Goal: Information Seeking & Learning: Find specific fact

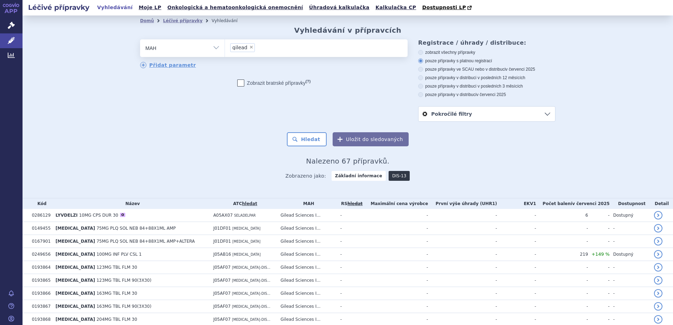
click at [392, 173] on link "DIS-13" at bounding box center [399, 176] width 21 height 10
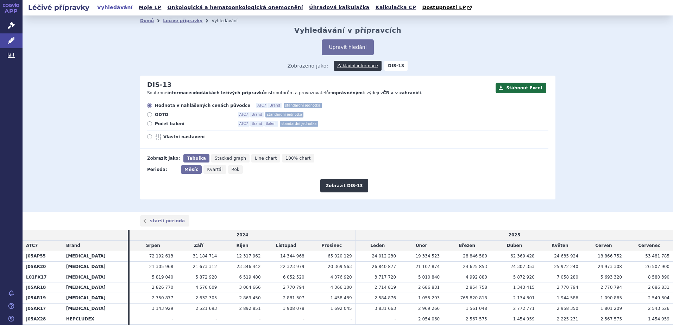
click at [149, 124] on icon at bounding box center [149, 123] width 5 height 5
click at [149, 124] on input "Počet balení ATC7 Brand Balení standardní jednotka" at bounding box center [150, 124] width 5 height 5
radio input "true"
click at [349, 185] on button "Zobrazit DIS-13" at bounding box center [344, 185] width 48 height 13
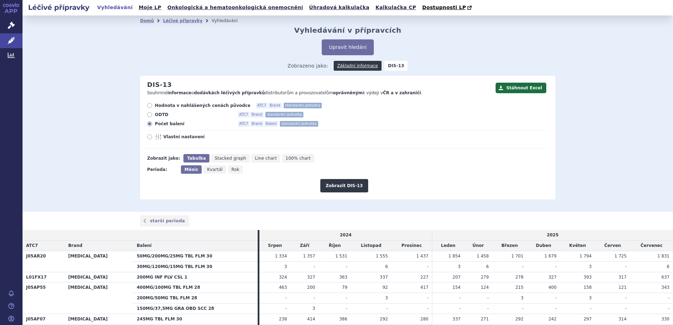
scroll to position [70, 0]
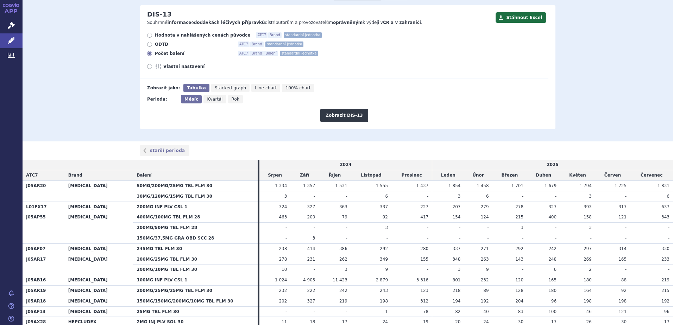
drag, startPoint x: 382, startPoint y: 115, endPoint x: 460, endPoint y: 112, distance: 78.2
click at [382, 115] on div "Zobrazit DIS-13" at bounding box center [344, 112] width 408 height 19
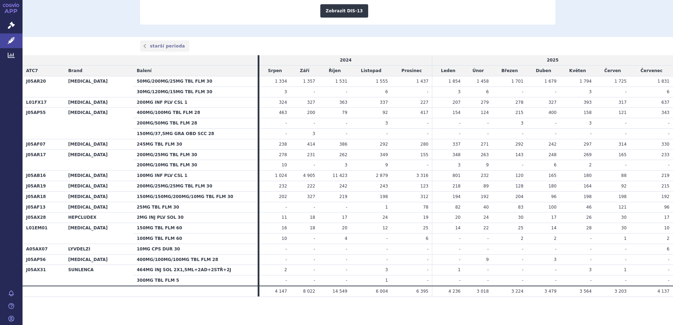
drag, startPoint x: 454, startPoint y: 182, endPoint x: 454, endPoint y: 178, distance: 3.9
click at [454, 182] on td "218" at bounding box center [448, 186] width 32 height 11
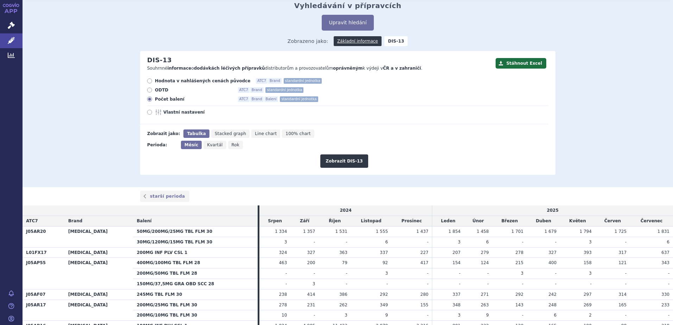
scroll to position [0, 0]
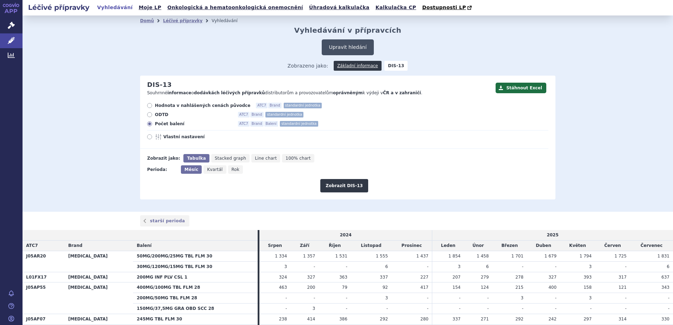
click at [352, 48] on button "Upravit hledání" at bounding box center [348, 47] width 52 height 16
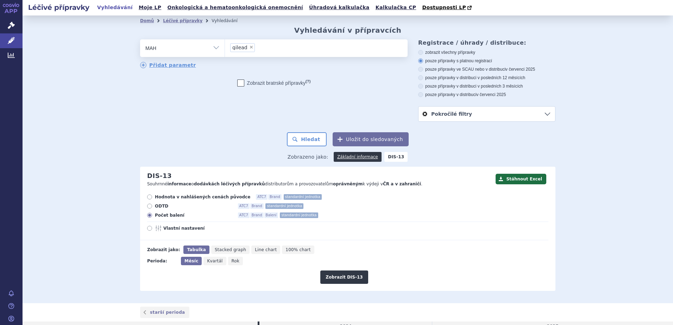
click at [249, 47] on li "× gilead" at bounding box center [242, 47] width 25 height 9
click at [225, 47] on select "gilead" at bounding box center [225, 48] width 0 height 18
click at [249, 48] on span "×" at bounding box center [251, 47] width 4 height 4
click at [225, 48] on select "gilead" at bounding box center [225, 48] width 0 height 18
select select
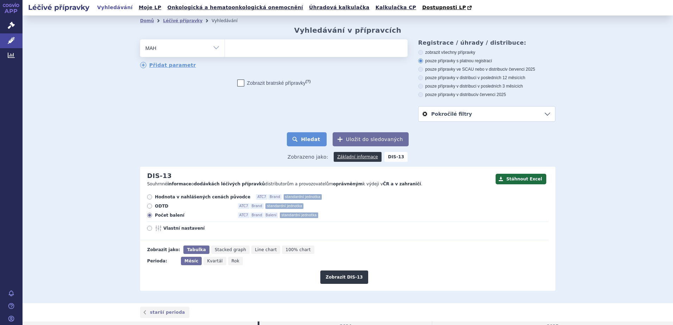
click at [302, 141] on button "Hledat" at bounding box center [307, 139] width 40 height 14
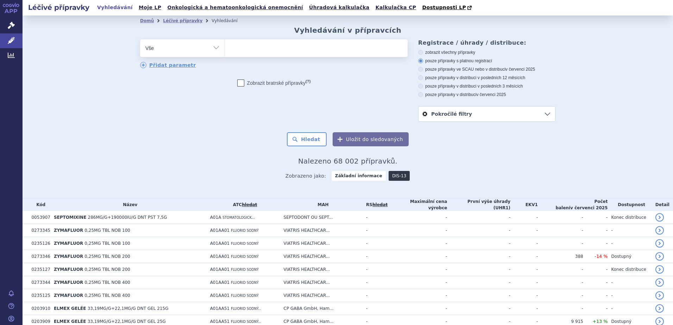
click at [393, 177] on link "DIS-13" at bounding box center [399, 176] width 21 height 10
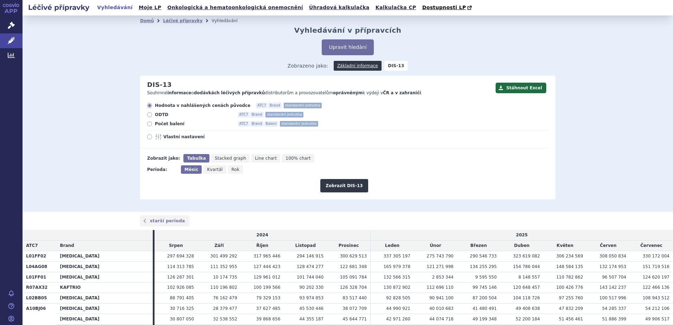
click at [484, 53] on div "Upravit hledání" at bounding box center [347, 47] width 415 height 16
click at [147, 125] on icon at bounding box center [149, 123] width 5 height 5
click at [148, 125] on input "Počet balení ATC7 Brand Balení standardní jednotka" at bounding box center [150, 124] width 5 height 5
radio input "true"
click at [342, 188] on button "Zobrazit DIS-13" at bounding box center [344, 185] width 48 height 13
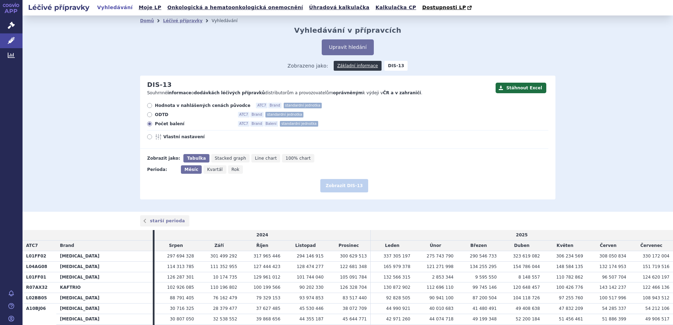
click at [432, 139] on label "Vlastní nastavení" at bounding box center [347, 137] width 401 height 6
click at [152, 139] on input "Vlastní nastavení" at bounding box center [150, 138] width 5 height 5
radio input "true"
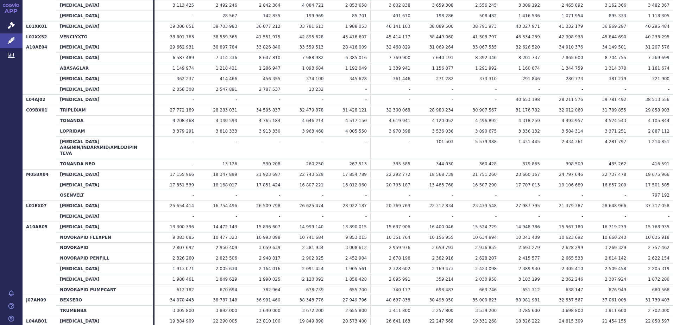
scroll to position [1349, 0]
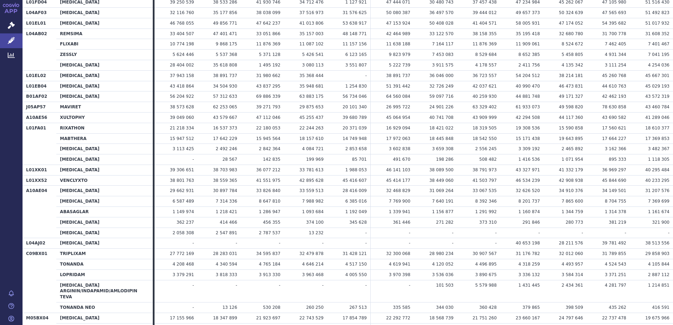
drag, startPoint x: 522, startPoint y: 246, endPoint x: -281, endPoint y: 184, distance: 804.9
click at [0, 184] on html "APP Správní řízení Léčivé přípravky Analytics Notifikace [GEOGRAPHIC_DATA] [PER…" at bounding box center [336, 162] width 673 height 325
click at [129, 175] on th "VENCLYXTO" at bounding box center [104, 180] width 96 height 11
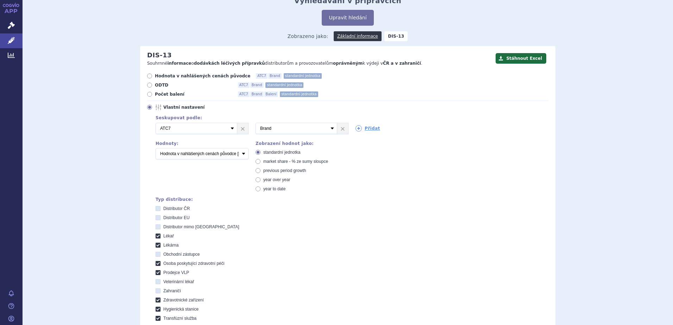
scroll to position [0, 0]
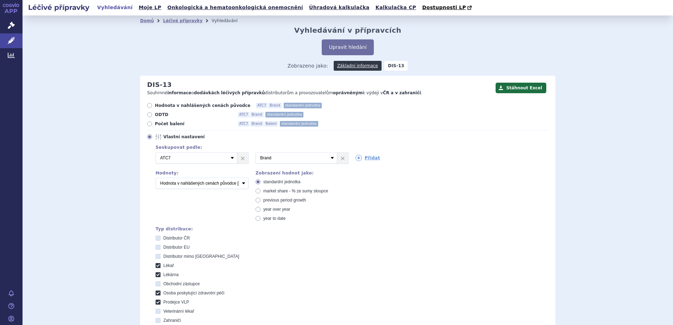
click at [147, 139] on icon at bounding box center [149, 136] width 5 height 5
click at [148, 139] on input "Vlastní nastavení" at bounding box center [150, 138] width 5 height 5
click at [149, 124] on icon at bounding box center [149, 123] width 5 height 5
click at [149, 124] on input "Počet balení ATC7 Brand Balení standardní jednotka" at bounding box center [150, 124] width 5 height 5
radio input "true"
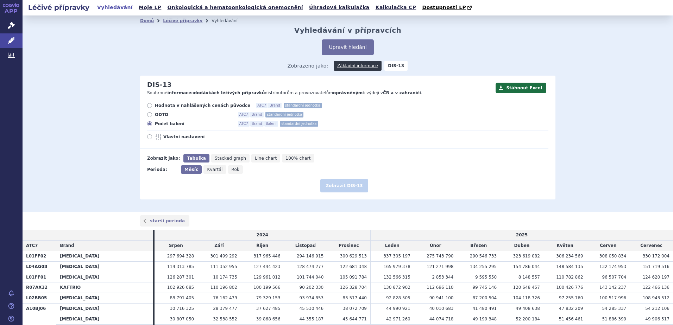
click at [336, 178] on div "Zobrazit DIS-13" at bounding box center [344, 183] width 408 height 19
click at [454, 165] on form "Hodnota v nahlášených cenách původce ATC7 Brand standardní jednotka ODTD ATC7 B…" at bounding box center [344, 148] width 408 height 90
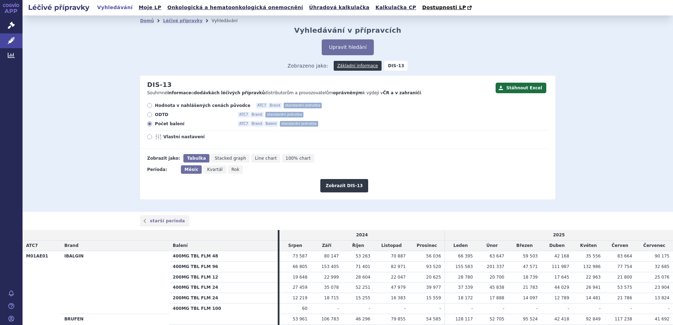
click at [538, 41] on div "Upravit hledání" at bounding box center [347, 47] width 415 height 16
click at [586, 38] on div "Domů Léčivé přípravky Vyhledávání Vyhledávání v přípravcích Upravit hledání ods…" at bounding box center [348, 113] width 650 height 196
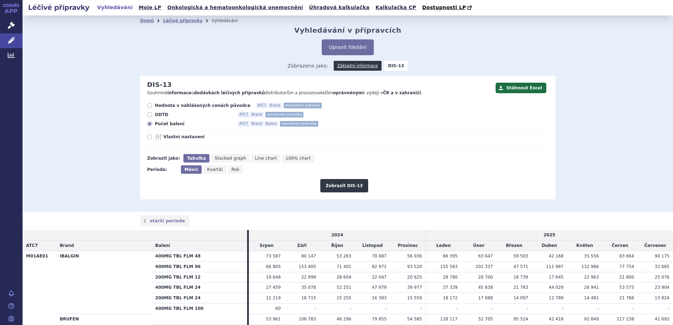
scroll to position [44843, 0]
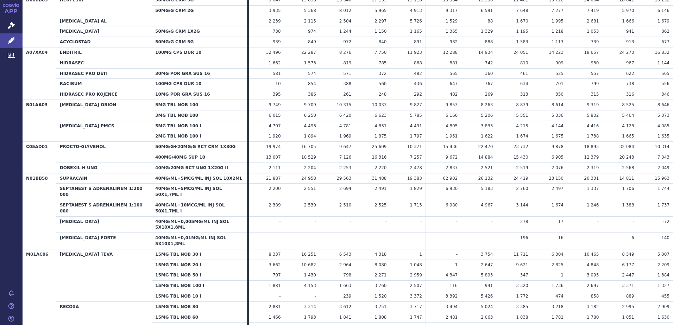
drag, startPoint x: 651, startPoint y: 174, endPoint x: 665, endPoint y: 174, distance: 13.7
drag, startPoint x: 658, startPoint y: 183, endPoint x: 664, endPoint y: 183, distance: 6.3
drag, startPoint x: 652, startPoint y: 159, endPoint x: 664, endPoint y: 163, distance: 12.0
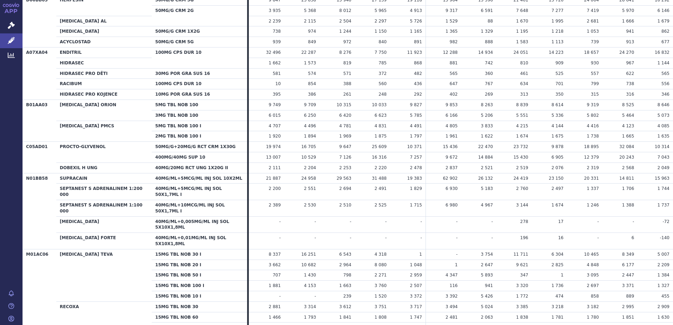
drag, startPoint x: 651, startPoint y: 193, endPoint x: 665, endPoint y: 194, distance: 14.1
drag, startPoint x: 658, startPoint y: 206, endPoint x: 665, endPoint y: 206, distance: 6.7
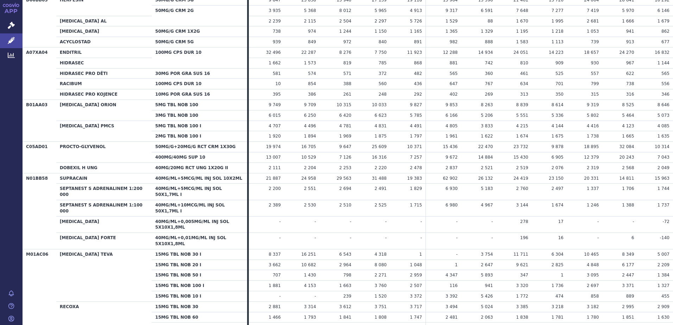
drag, startPoint x: 659, startPoint y: 215, endPoint x: 663, endPoint y: 215, distance: 4.9
drag, startPoint x: 663, startPoint y: 215, endPoint x: 659, endPoint y: 214, distance: 4.6
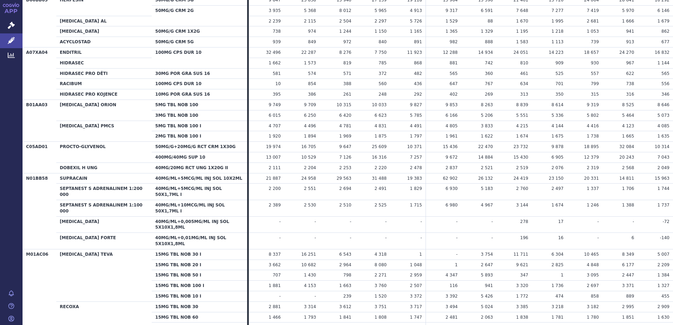
drag, startPoint x: 658, startPoint y: 215, endPoint x: 664, endPoint y: 216, distance: 6.4
copy span "274"
drag, startPoint x: 659, startPoint y: 226, endPoint x: 665, endPoint y: 225, distance: 6.4
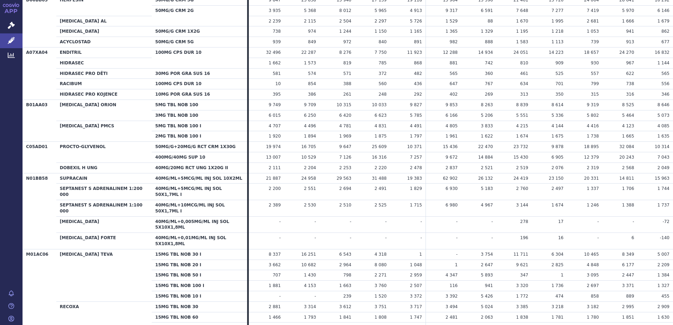
copy span "66"
